Goal: Information Seeking & Learning: Learn about a topic

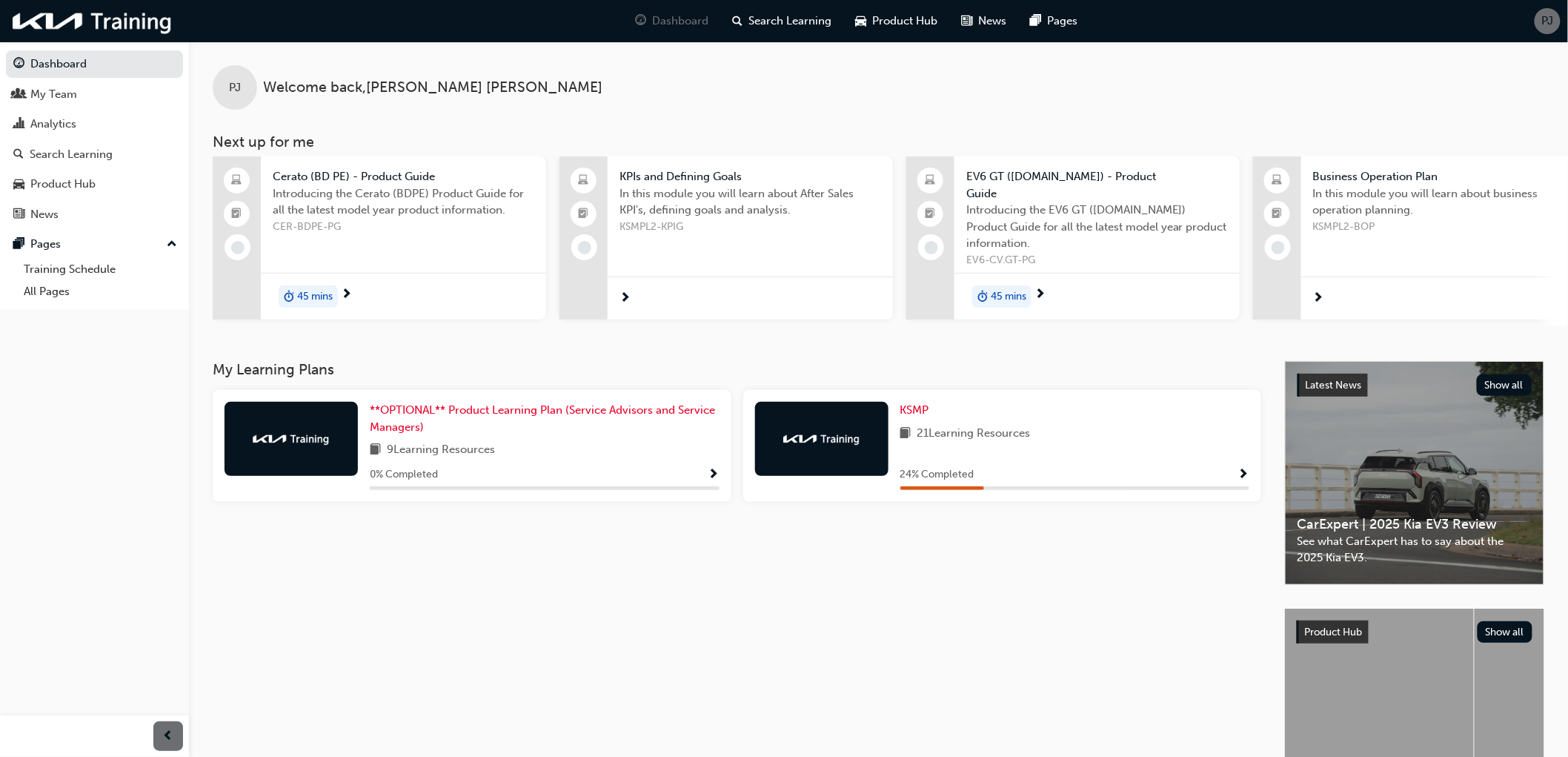
click at [48, 79] on button "Dashboard My Team Analytics Search Learning Product Hub News Pages" at bounding box center [94, 139] width 177 height 183
click at [42, 91] on div "My Team" at bounding box center [54, 94] width 47 height 17
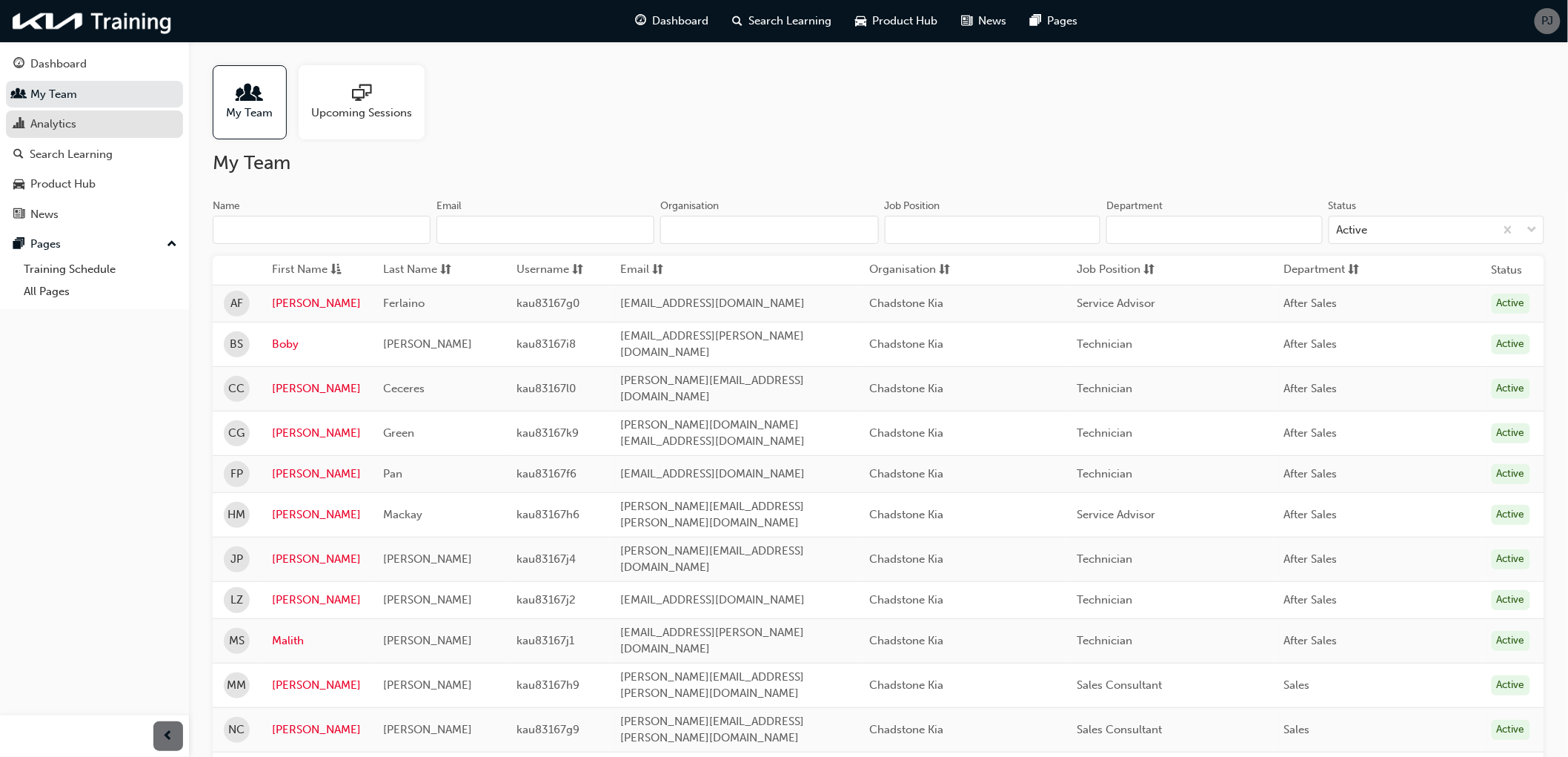
click at [42, 132] on div "Analytics" at bounding box center [54, 124] width 46 height 17
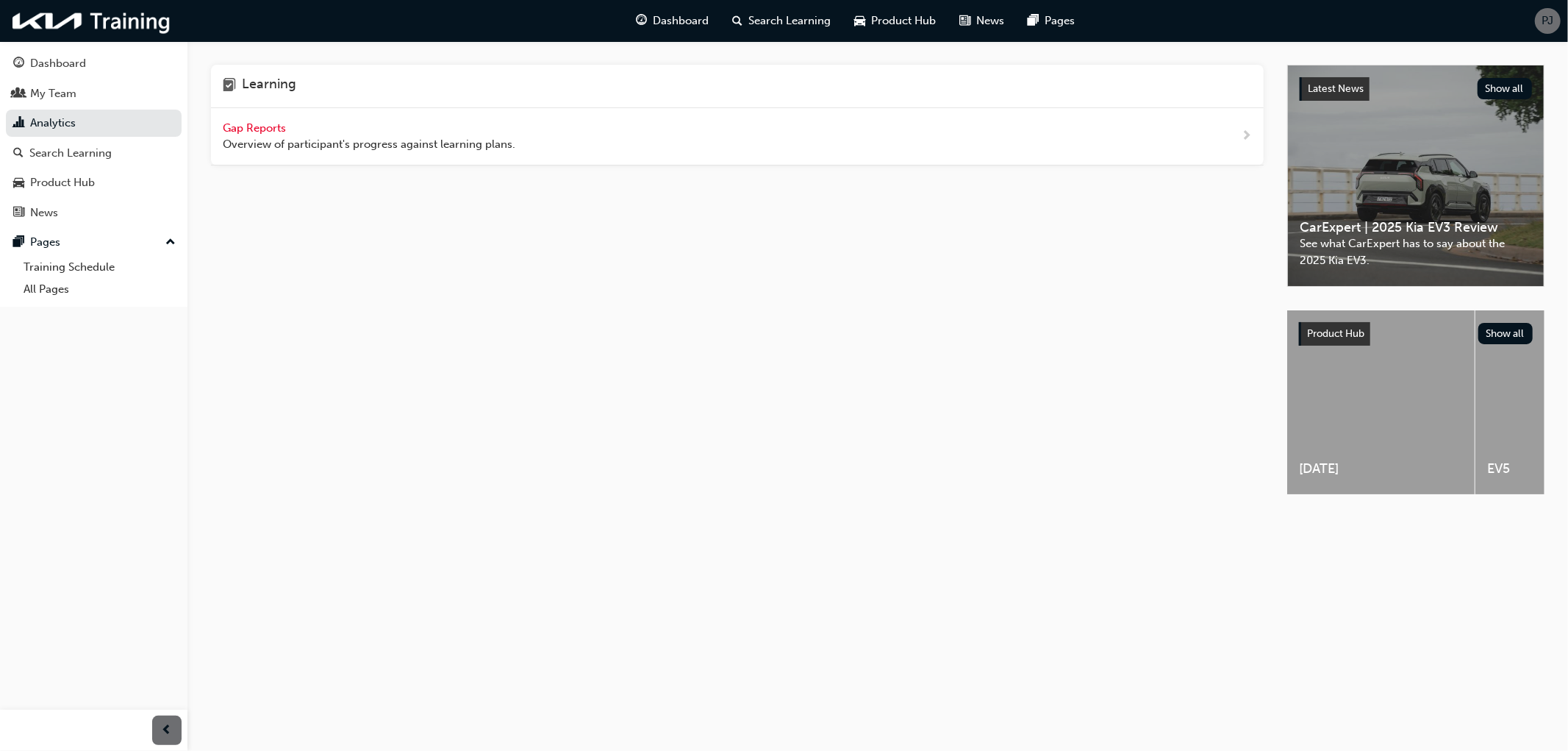
click at [239, 125] on span "Gap Reports" at bounding box center [255, 128] width 66 height 13
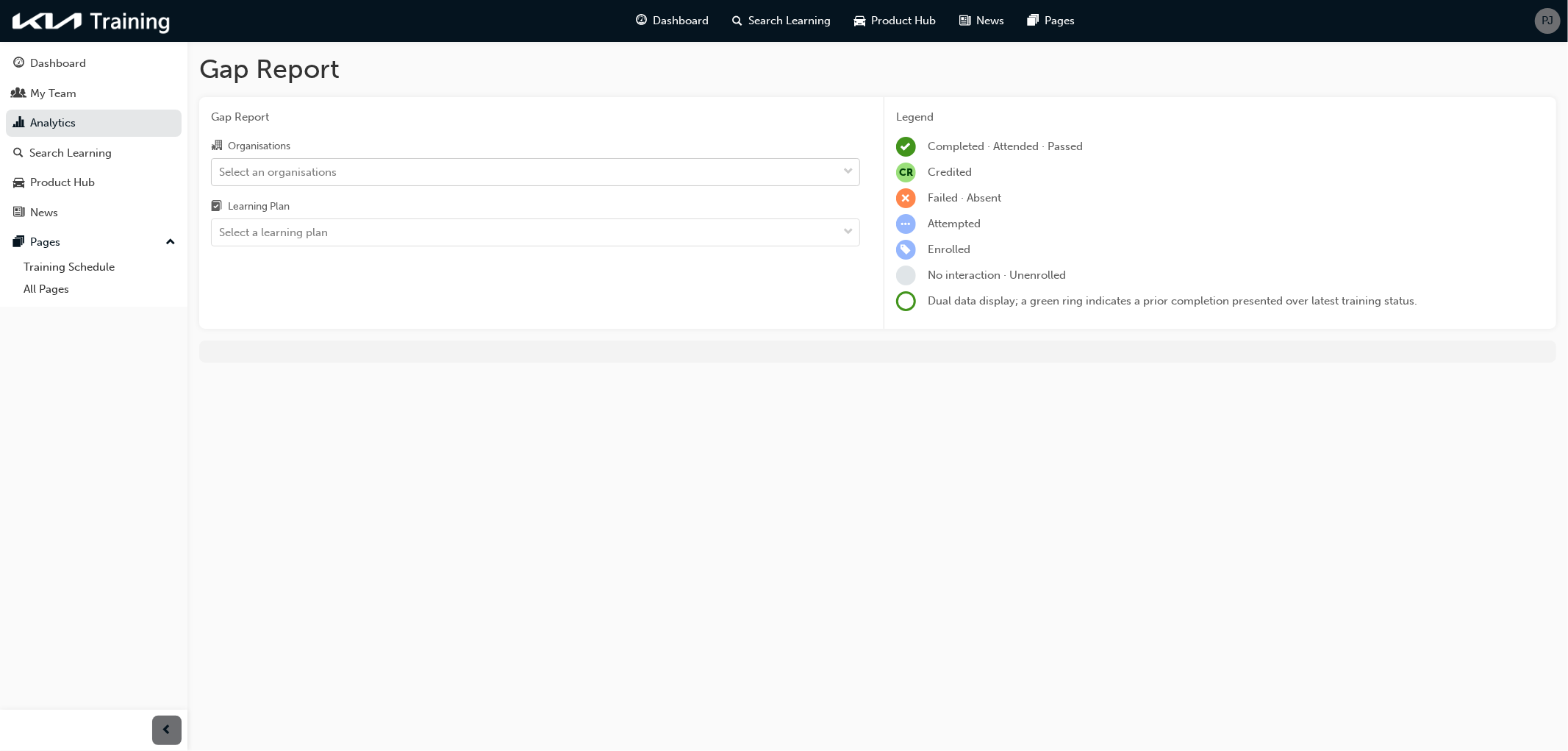
click at [295, 178] on div "Select an organisations" at bounding box center [278, 172] width 117 height 17
click at [220, 177] on input "Organisations Select an organisations" at bounding box center [220, 171] width 2 height 12
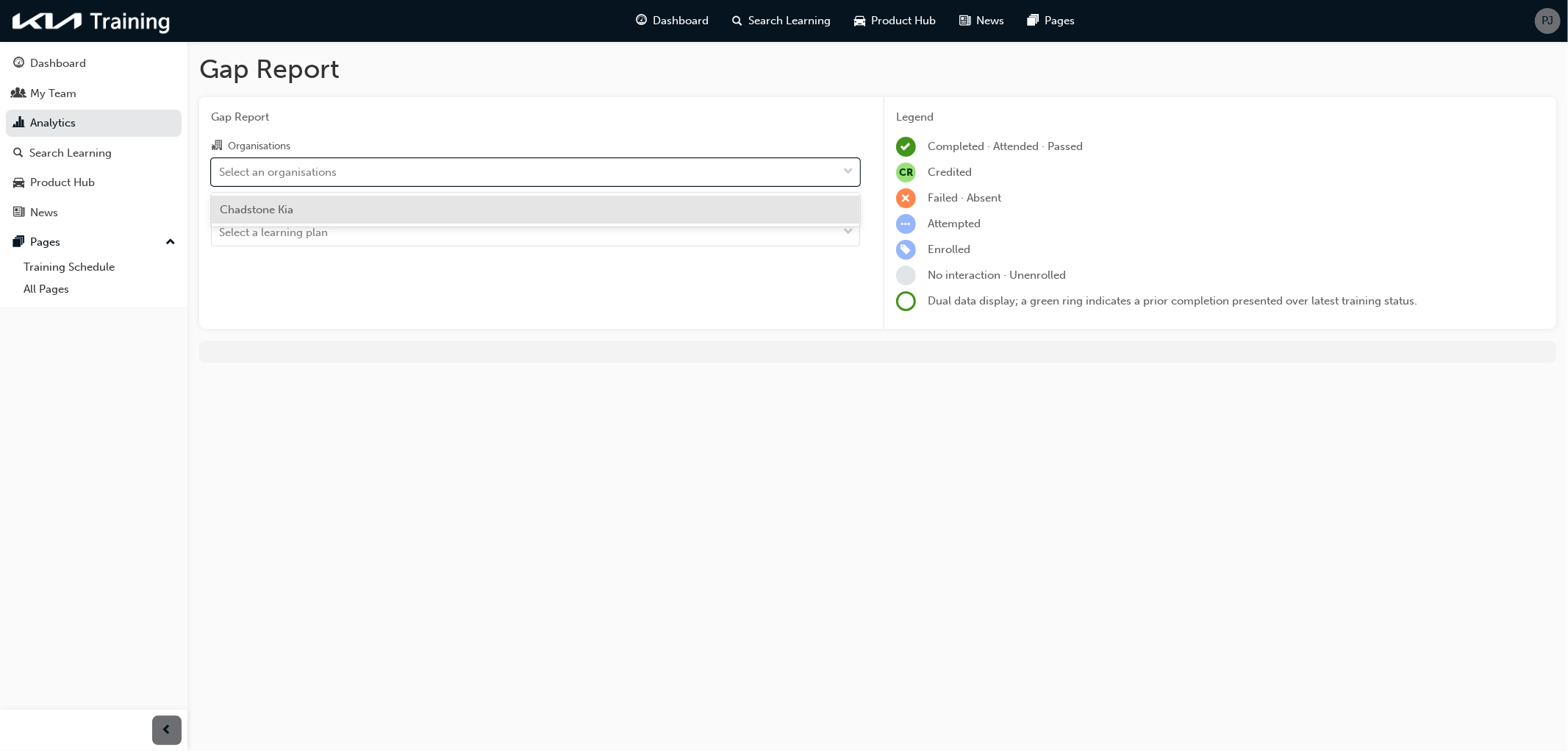
click at [285, 215] on span "Chadstone Kia" at bounding box center [256, 210] width 73 height 13
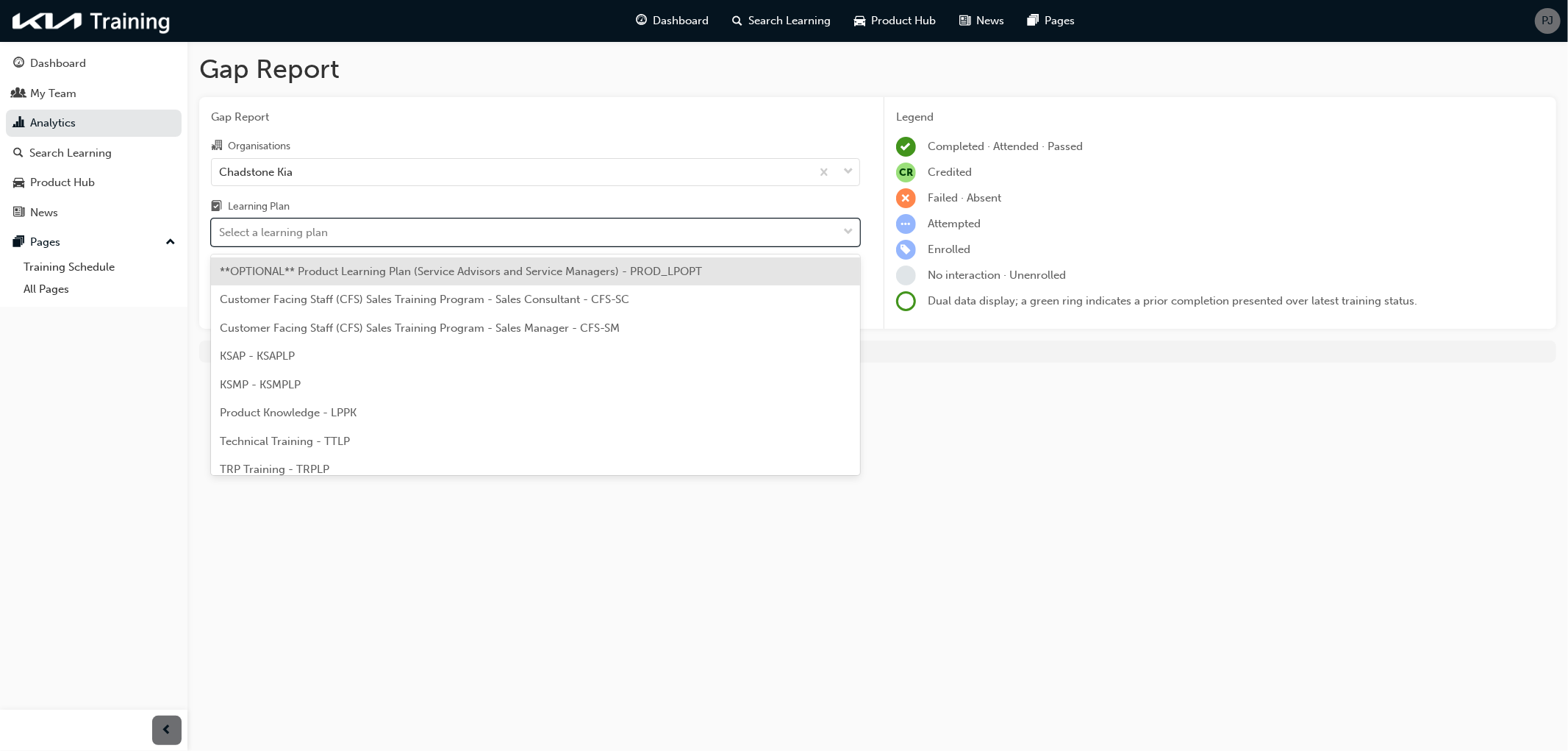
click at [264, 241] on div "Select a learning plan" at bounding box center [274, 233] width 109 height 17
click at [220, 239] on input "Learning Plan option **OPTIONAL** Product Learning Plan (Service Advisors and S…" at bounding box center [220, 232] width 2 height 12
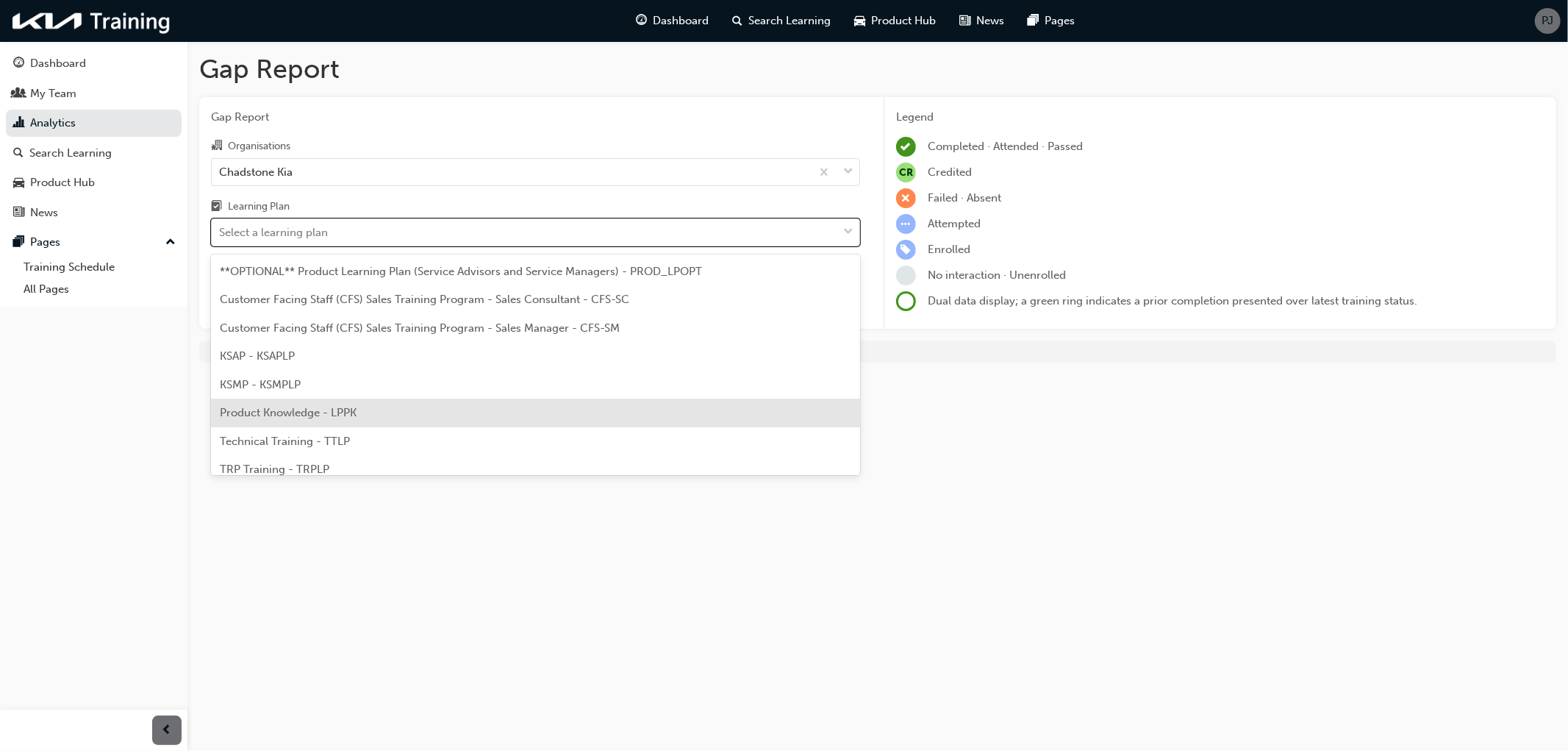
click at [268, 409] on span "Product Knowledge - LPPK" at bounding box center [287, 412] width 136 height 13
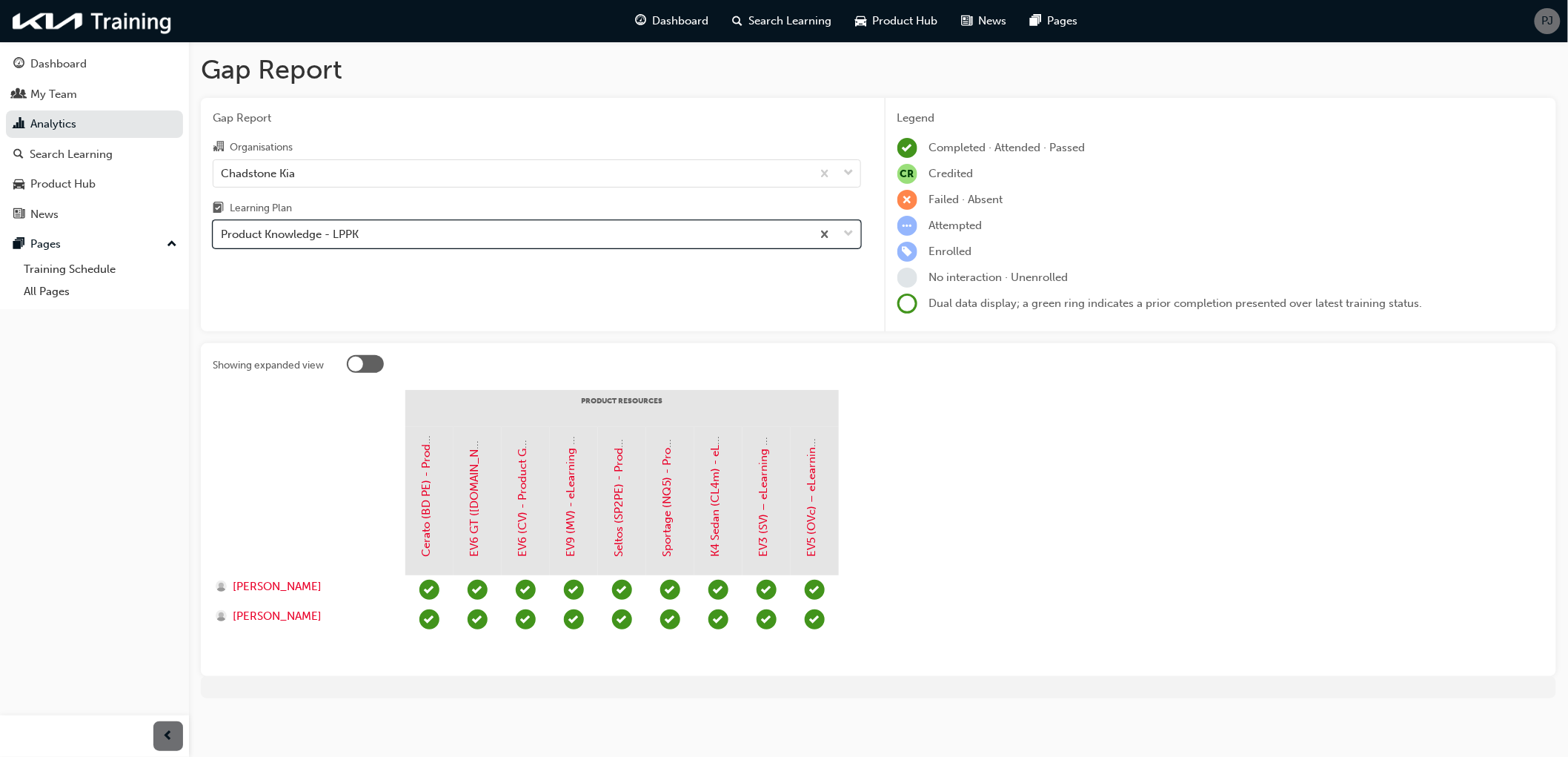
click at [246, 224] on div "Product Knowledge - LPPK" at bounding box center [513, 234] width 598 height 26
click at [222, 228] on input "Learning Plan option Product Knowledge - LPPK, selected. 0 results available. S…" at bounding box center [222, 234] width 2 height 13
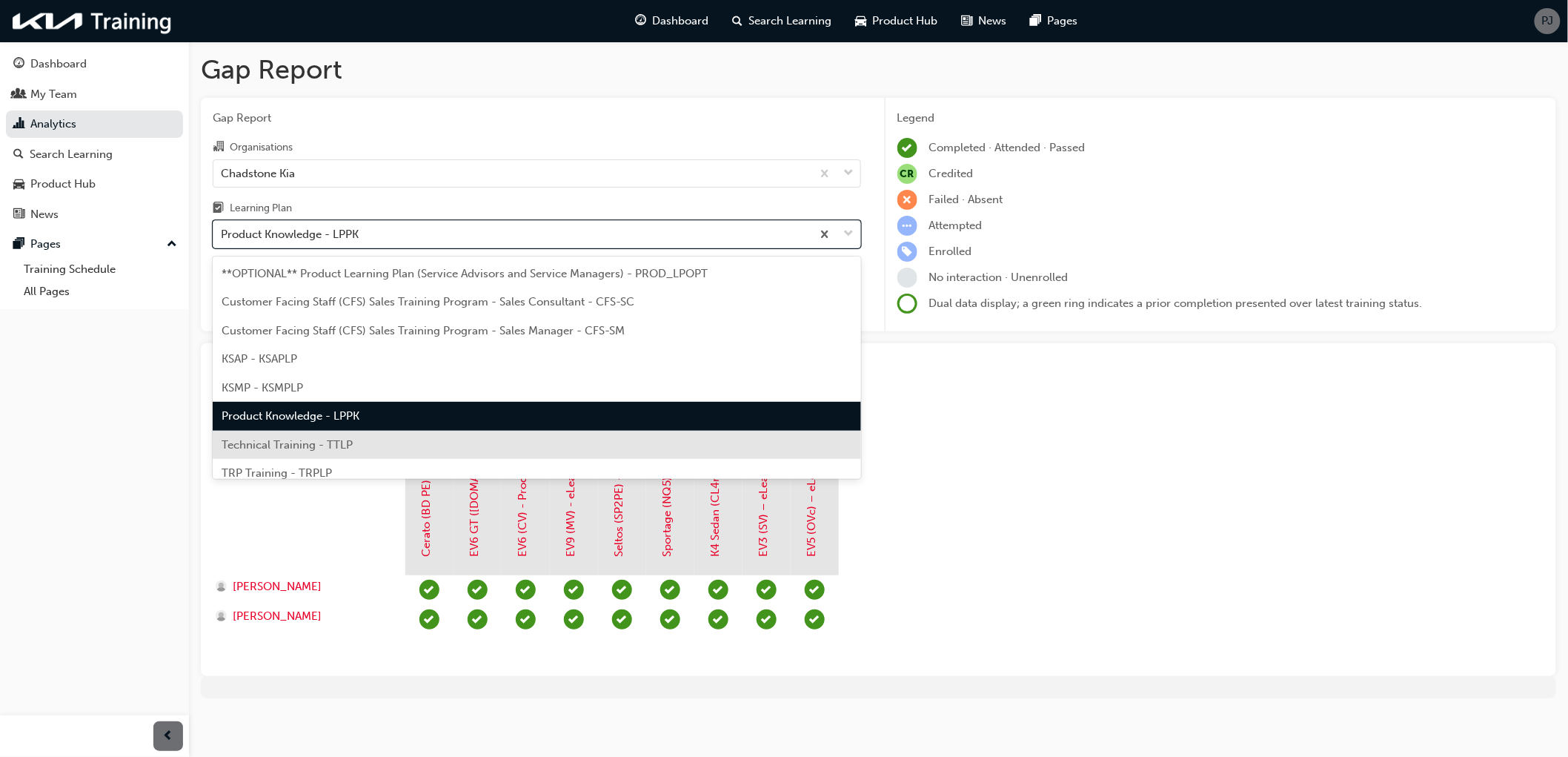
click at [276, 442] on span "Technical Training - TTLP" at bounding box center [287, 444] width 131 height 13
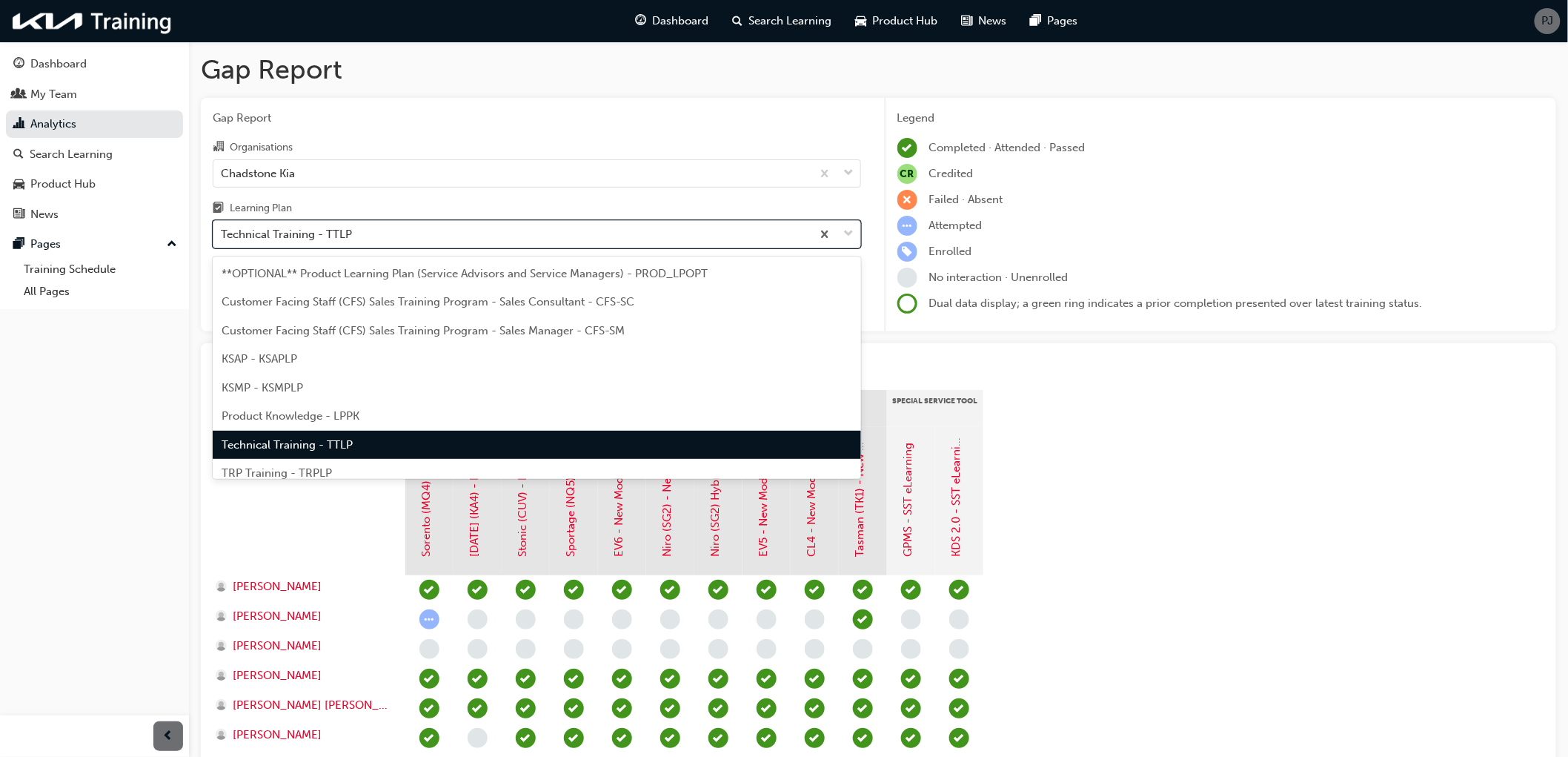
click at [337, 236] on div "Technical Training - TTLP" at bounding box center [287, 235] width 131 height 17
click at [222, 236] on input "Learning Plan option Technical Training - TTLP, selected. option Technical Trai…" at bounding box center [222, 234] width 2 height 13
click at [305, 474] on span "TRP Training - TRPLP" at bounding box center [276, 473] width 111 height 13
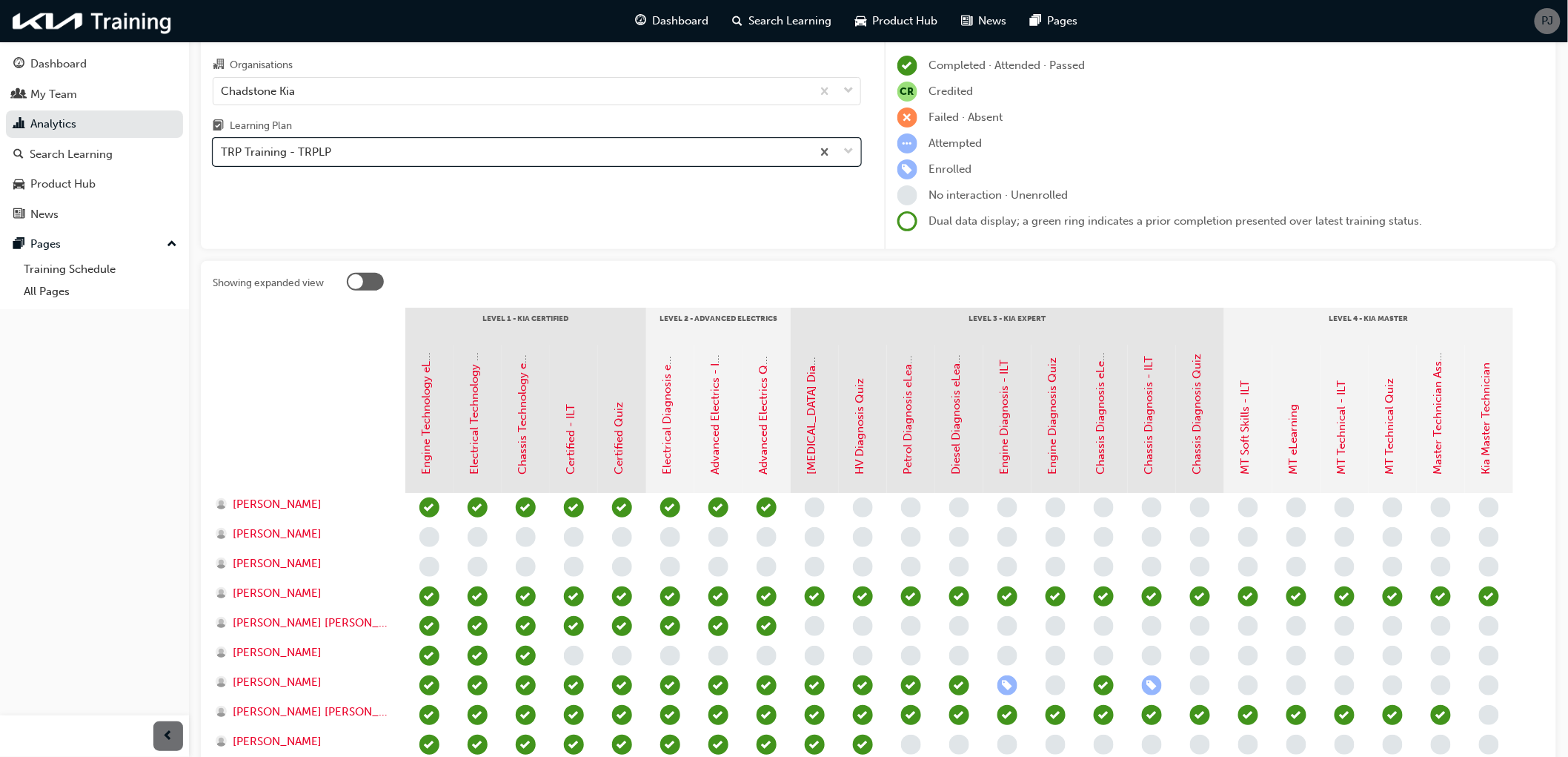
scroll to position [164, 0]
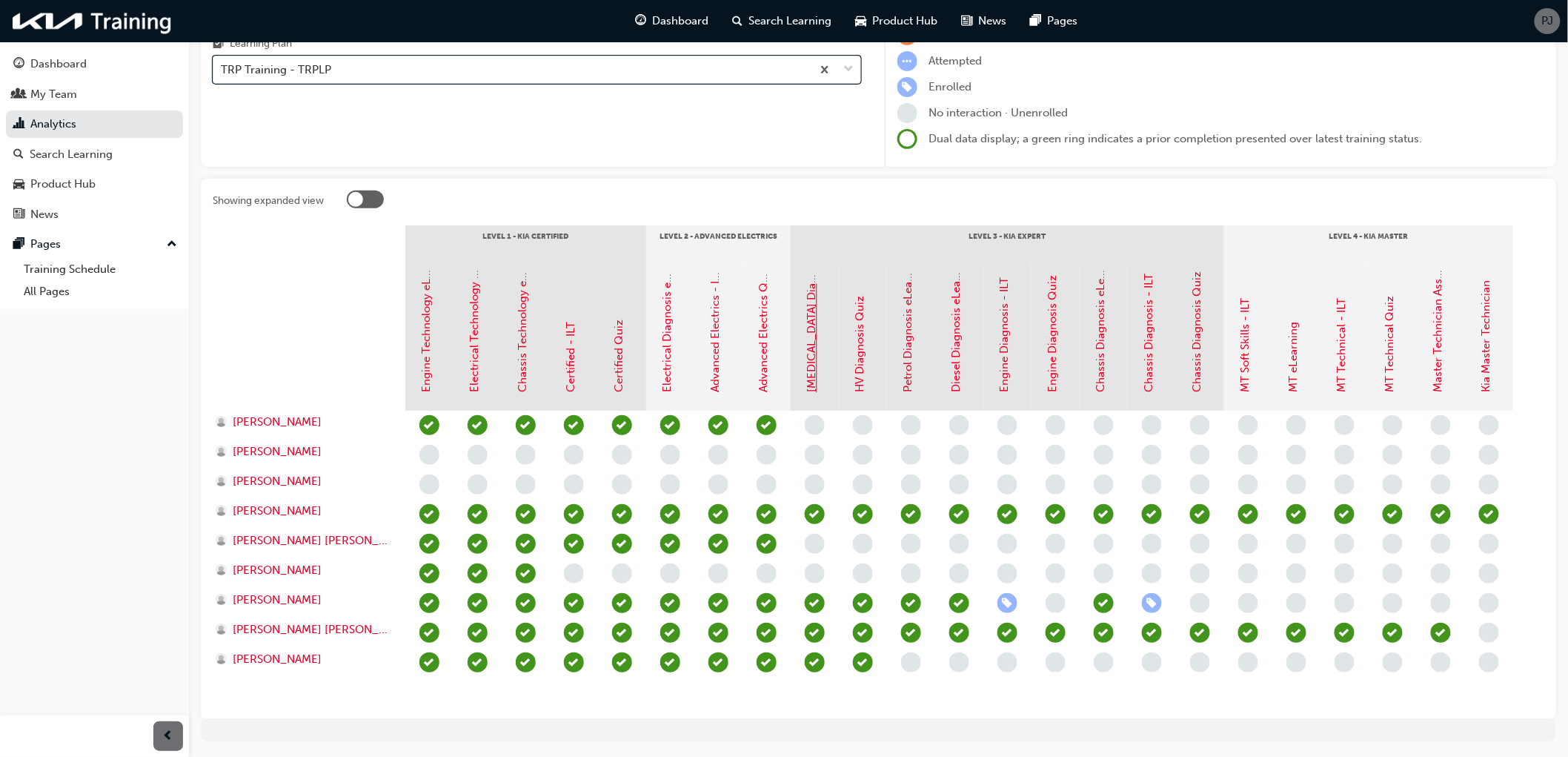
click at [810, 383] on link "[MEDICAL_DATA] Diagnosis - ILT" at bounding box center [812, 308] width 13 height 168
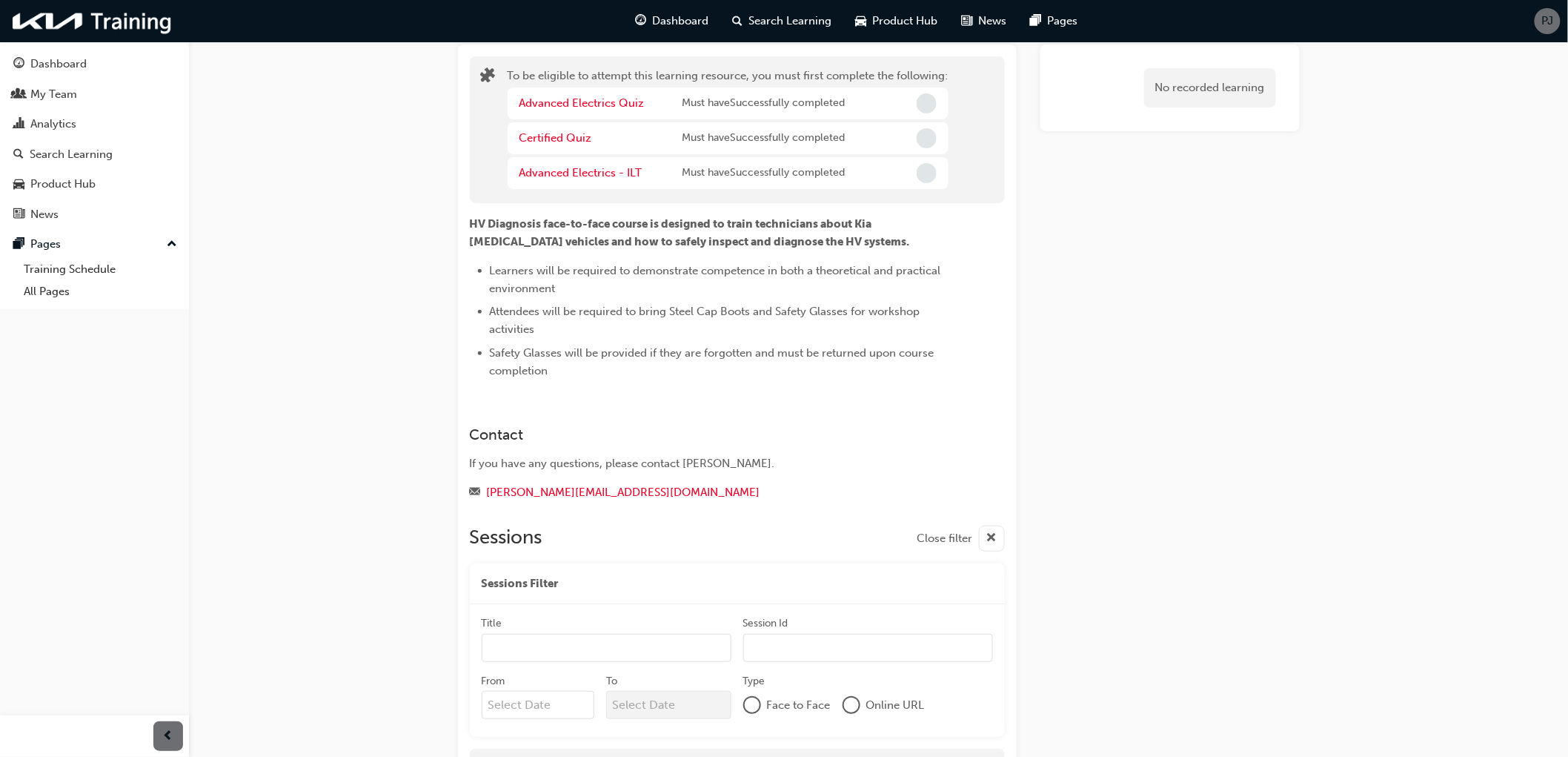
scroll to position [240, 0]
